Goal: Task Accomplishment & Management: Complete application form

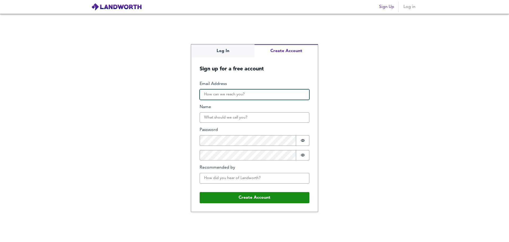
drag, startPoint x: 0, startPoint y: 0, endPoint x: 222, endPoint y: 96, distance: 241.9
click at [222, 96] on input "Email Address" at bounding box center [255, 94] width 110 height 11
type input "jamesandange@gmail.com"
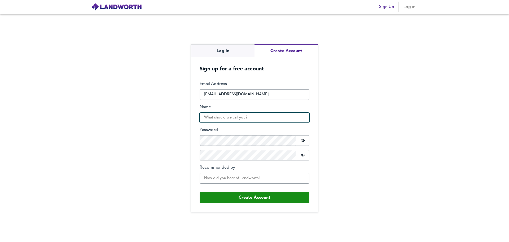
click at [229, 116] on input "Name" at bounding box center [255, 117] width 110 height 11
type input "Ange"
click at [302, 140] on icon "Show password" at bounding box center [303, 140] width 4 height 4
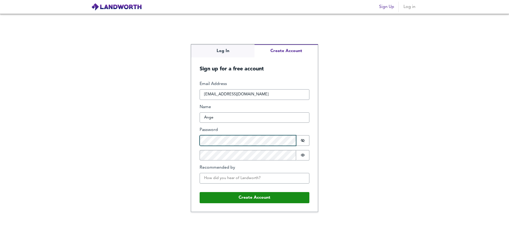
click at [199, 140] on form "Email Address jamesandange@gmail.com Name Ange Password Password is shown Confi…" at bounding box center [254, 141] width 127 height 139
click at [302, 155] on icon "Show password" at bounding box center [303, 155] width 4 height 4
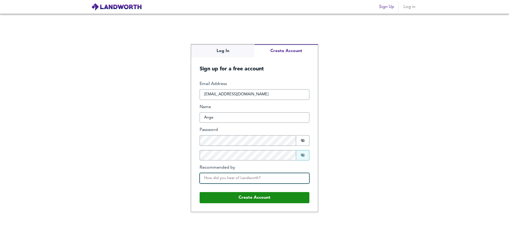
click at [224, 179] on input "Recommended by" at bounding box center [255, 178] width 110 height 11
click at [224, 177] on input "Recommended by" at bounding box center [255, 178] width 110 height 11
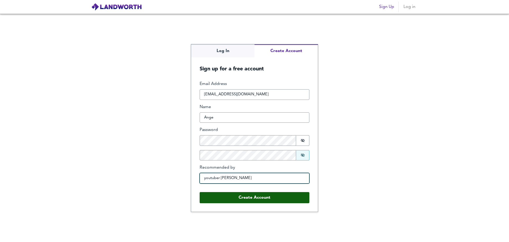
type input "youtuber Ahmed Khan"
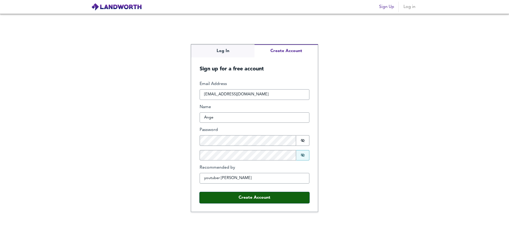
click at [253, 198] on button "Create Account" at bounding box center [255, 197] width 110 height 11
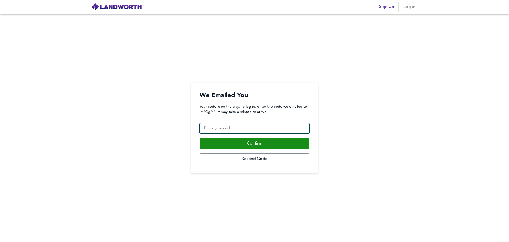
click at [241, 127] on input "Confirmation Code" at bounding box center [255, 128] width 110 height 11
paste input "157484"
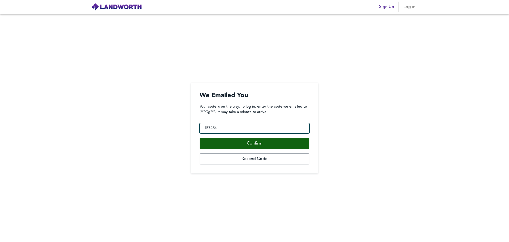
type input "157484"
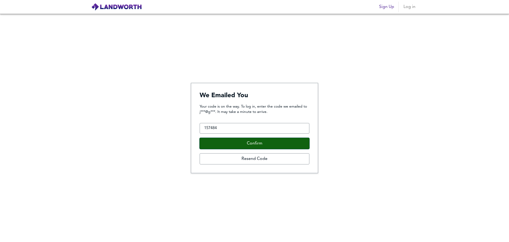
click at [251, 144] on button "Confirm" at bounding box center [255, 143] width 110 height 11
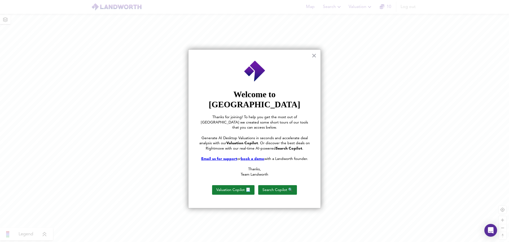
click at [256, 157] on u "book a demo" at bounding box center [253, 159] width 24 height 4
click at [230, 185] on button "Valuation Copilot 📃" at bounding box center [233, 190] width 42 height 10
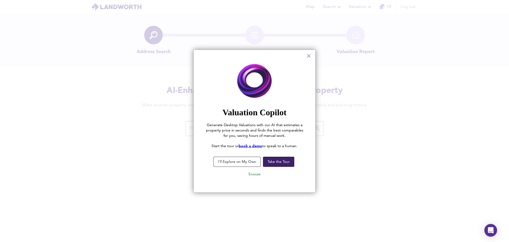
click at [278, 162] on button "Take the Tour" at bounding box center [278, 161] width 31 height 10
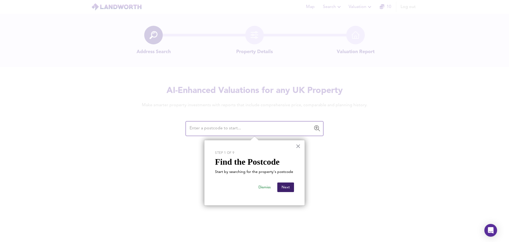
click at [284, 188] on button "Next" at bounding box center [285, 187] width 17 height 10
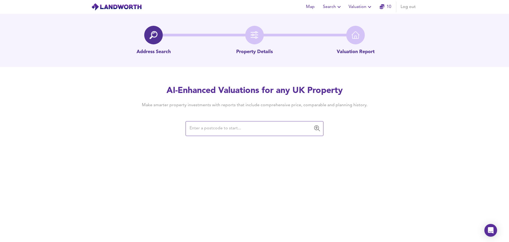
click at [225, 129] on input "text" at bounding box center [250, 128] width 125 height 10
